Goal: Find specific page/section: Find specific page/section

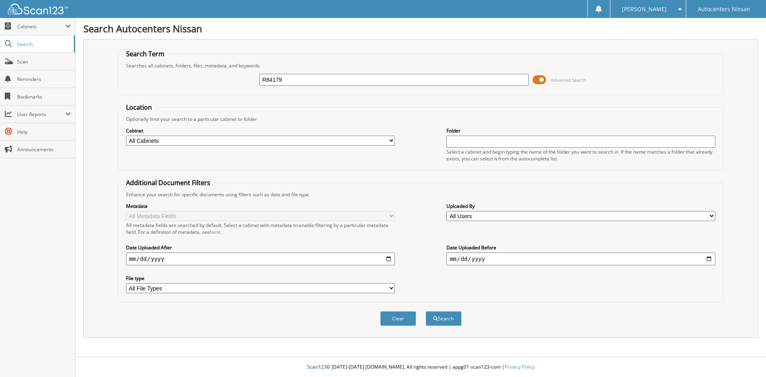
drag, startPoint x: 548, startPoint y: 76, endPoint x: 530, endPoint y: 76, distance: 17.2
click at [535, 76] on span "Advanced Search" at bounding box center [559, 80] width 53 height 12
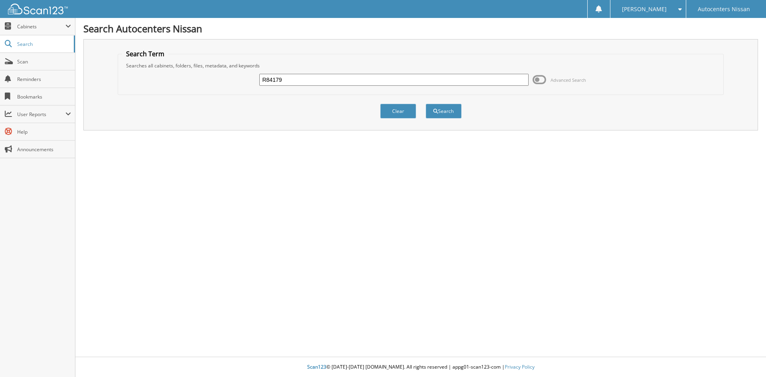
click at [538, 81] on span at bounding box center [540, 80] width 14 height 12
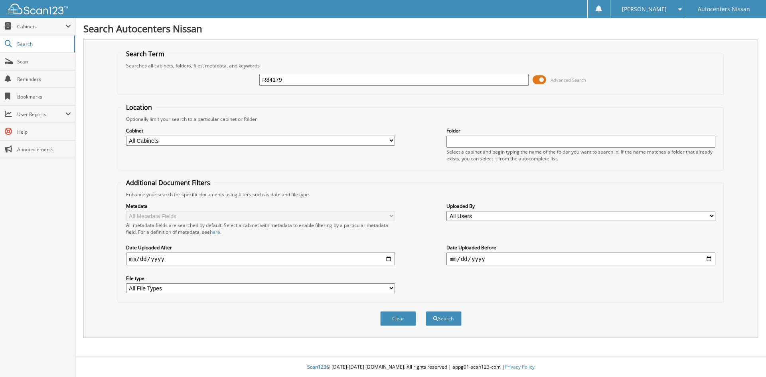
click at [537, 80] on span at bounding box center [540, 80] width 14 height 12
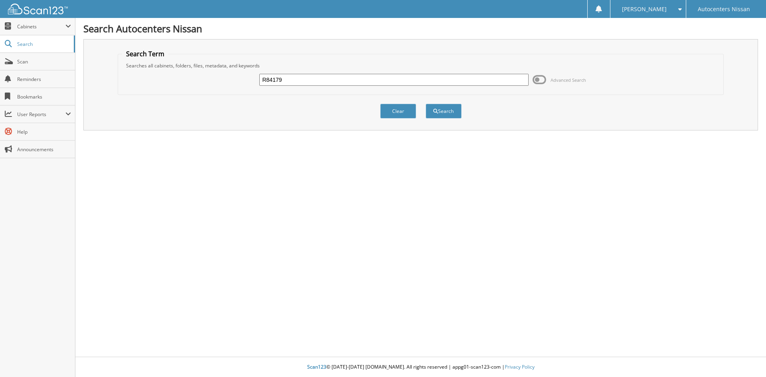
click at [292, 80] on input "R84179" at bounding box center [393, 80] width 269 height 12
drag, startPoint x: 292, startPoint y: 80, endPoint x: 152, endPoint y: 76, distance: 139.3
click at [152, 76] on div "R84179 Advanced Search" at bounding box center [421, 80] width 598 height 22
type input "R84179"
click at [426, 104] on button "Search" at bounding box center [444, 111] width 36 height 15
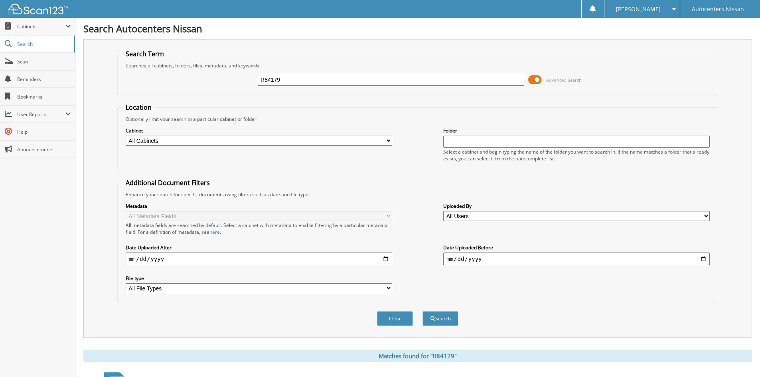
click at [537, 78] on span at bounding box center [535, 80] width 14 height 12
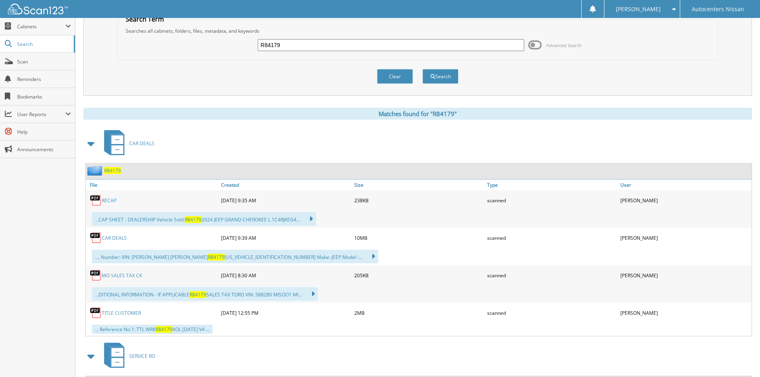
scroll to position [34, 0]
click at [129, 312] on link "TITLE CUSTOMER" at bounding box center [121, 313] width 39 height 7
drag, startPoint x: 293, startPoint y: 44, endPoint x: 18, endPoint y: 42, distance: 275.0
click at [18, 42] on body "Robyn S. Settings Logout Autocenters Nissan Close Cabinets My Company Email Add…" at bounding box center [380, 311] width 760 height 691
type input "R84381"
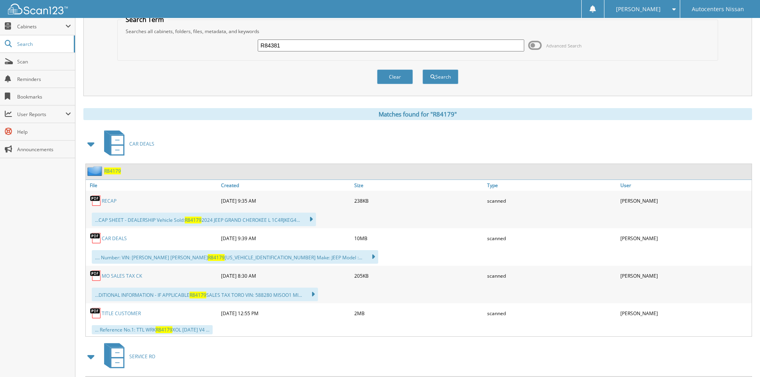
click at [423, 69] on button "Search" at bounding box center [441, 76] width 36 height 15
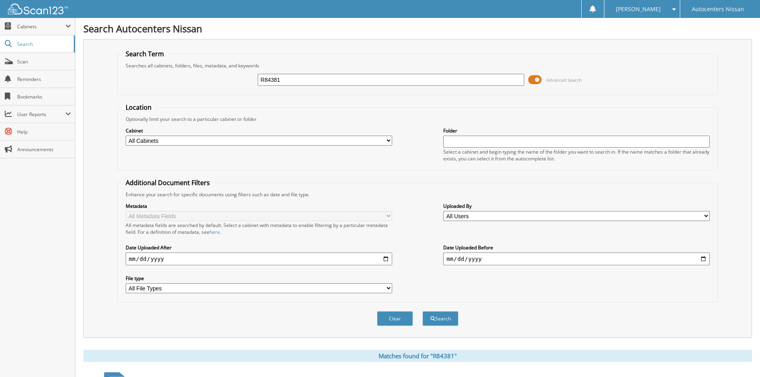
click at [537, 79] on span at bounding box center [535, 80] width 14 height 12
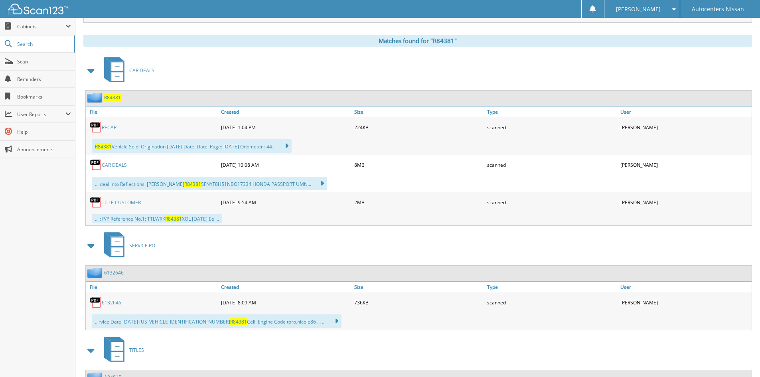
scroll to position [239, 0]
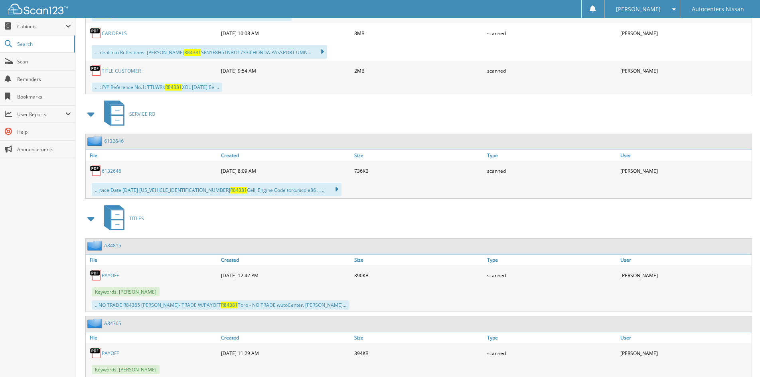
click at [126, 71] on link "TITLE CUSTOMER" at bounding box center [121, 70] width 39 height 7
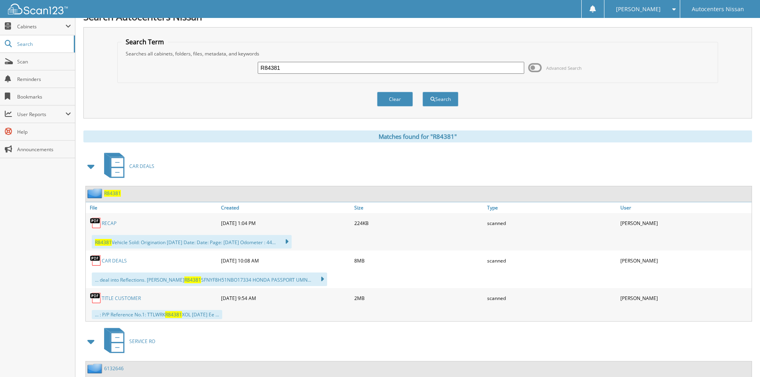
scroll to position [0, 0]
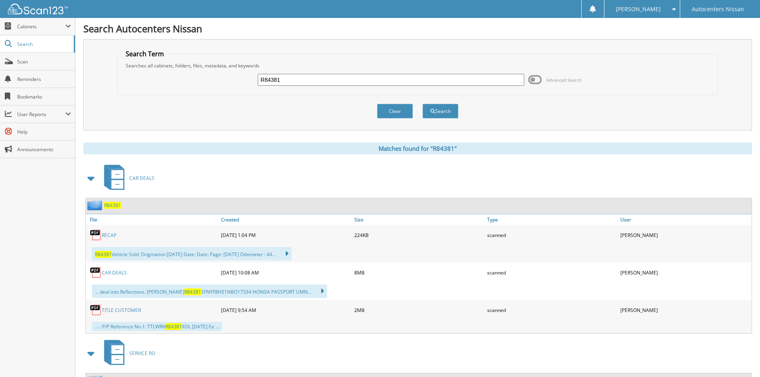
click at [111, 271] on link "CAR DEALS" at bounding box center [114, 272] width 25 height 7
